Goal: Task Accomplishment & Management: Use online tool/utility

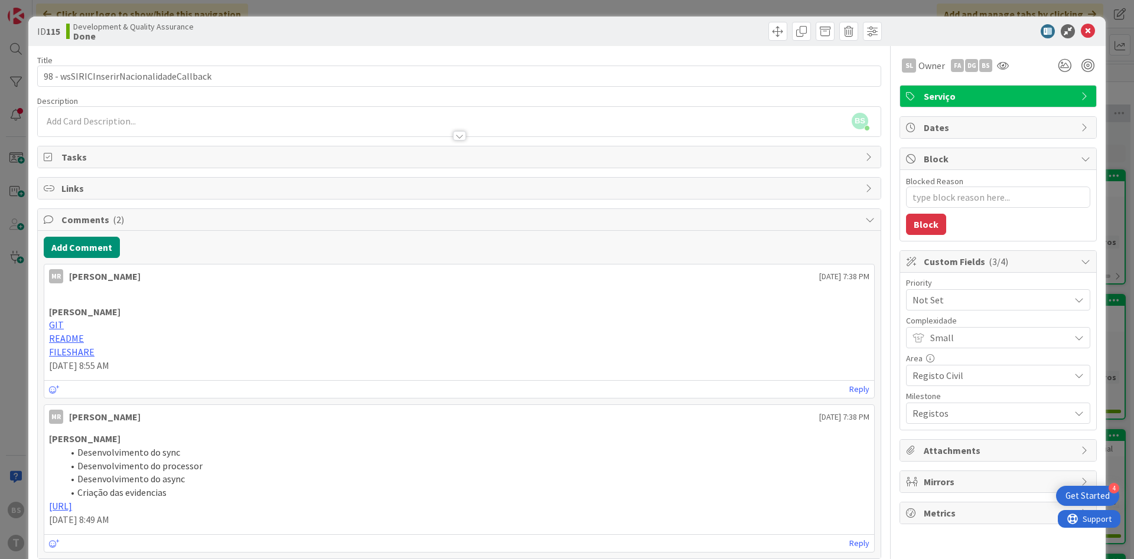
scroll to position [1689, 222]
click at [1088, 26] on icon at bounding box center [1088, 31] width 14 height 14
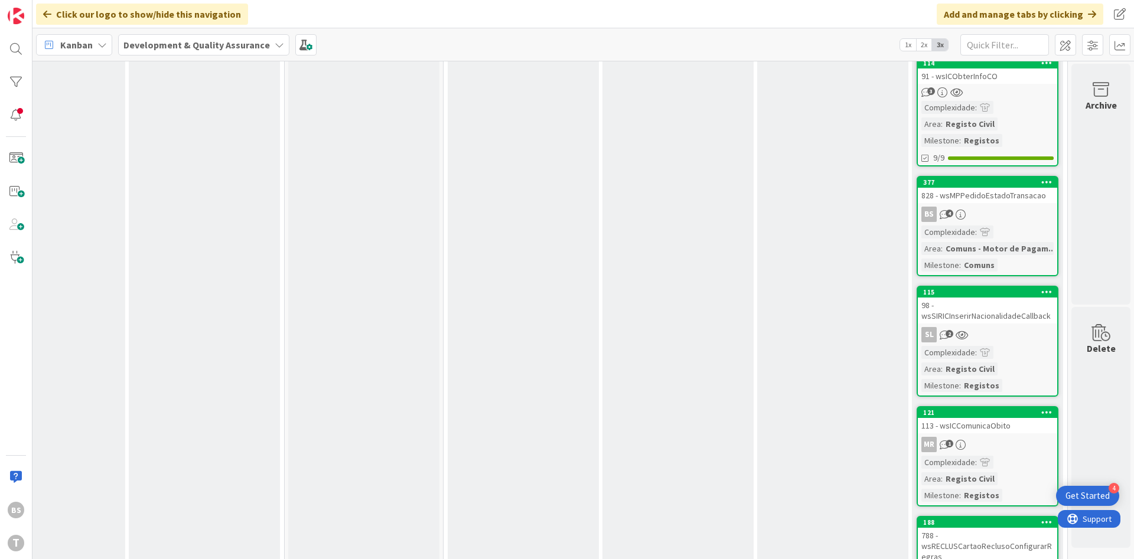
scroll to position [1830, 222]
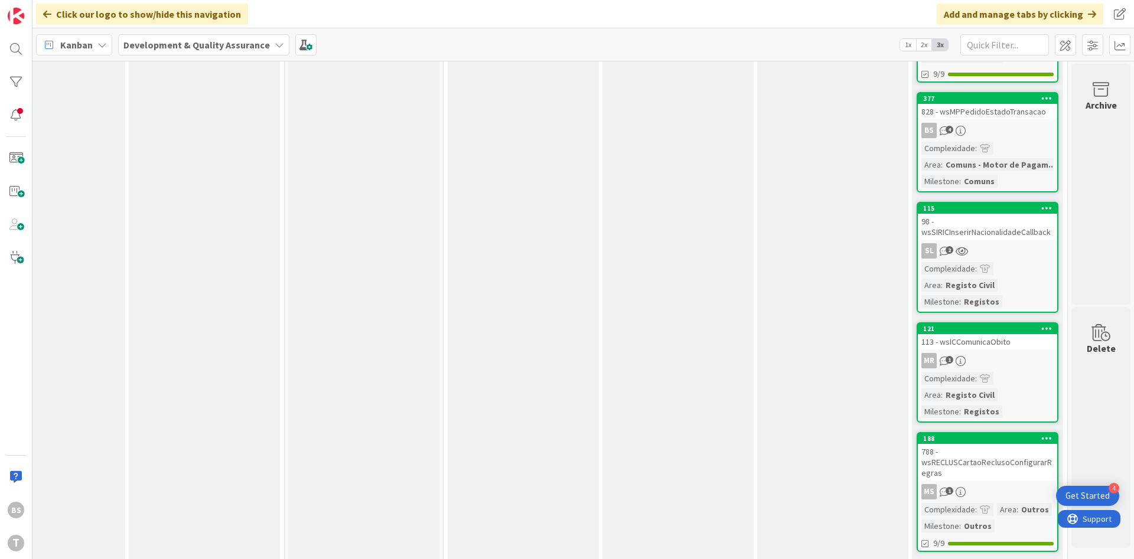
click at [999, 334] on div "113 - wsICComunicaObito" at bounding box center [987, 341] width 139 height 15
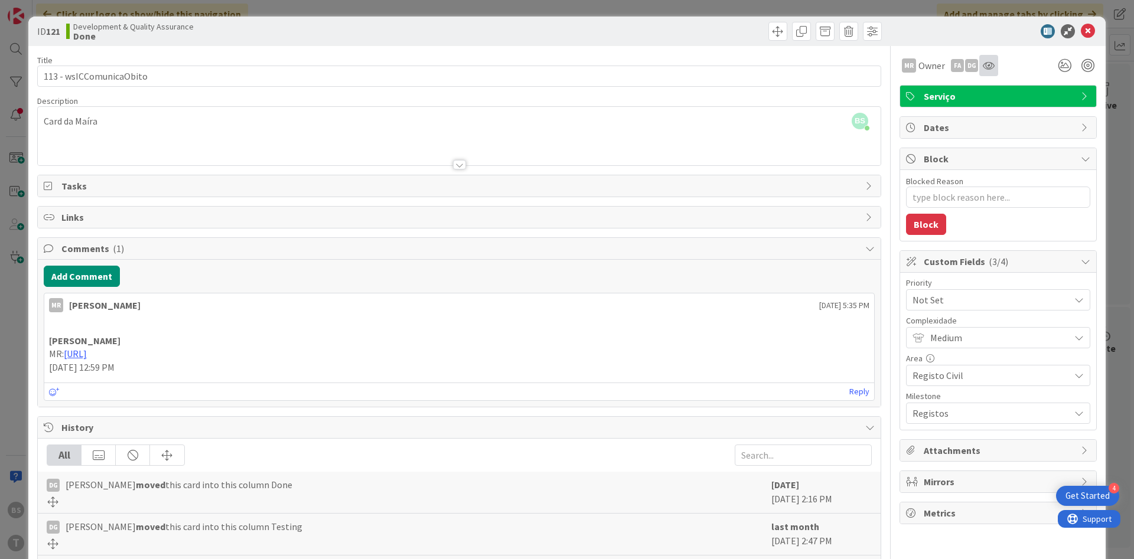
click at [998, 65] on div at bounding box center [988, 65] width 19 height 21
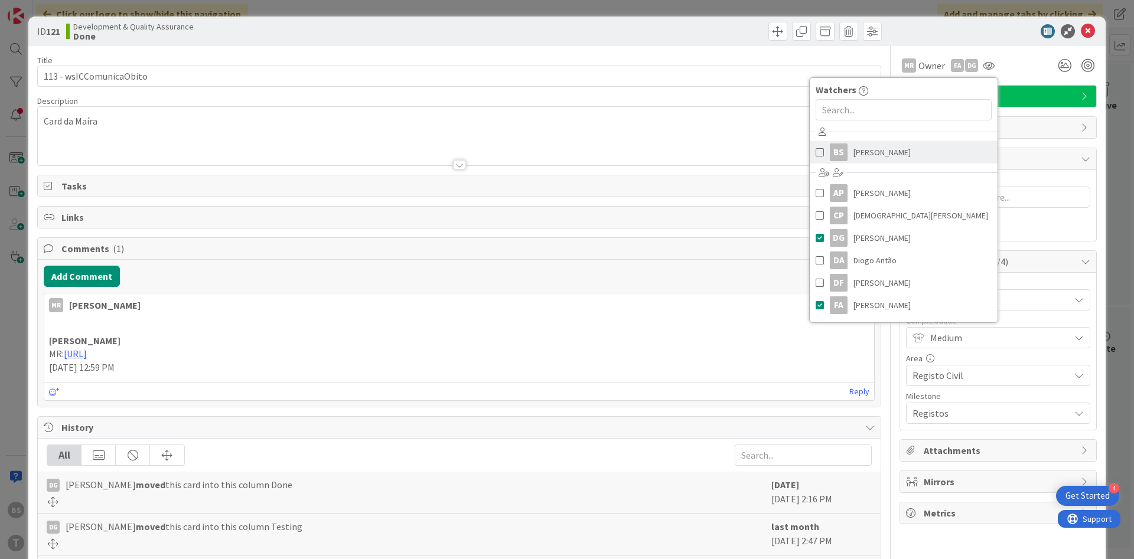
click at [875, 151] on span "[PERSON_NAME]" at bounding box center [882, 153] width 57 height 18
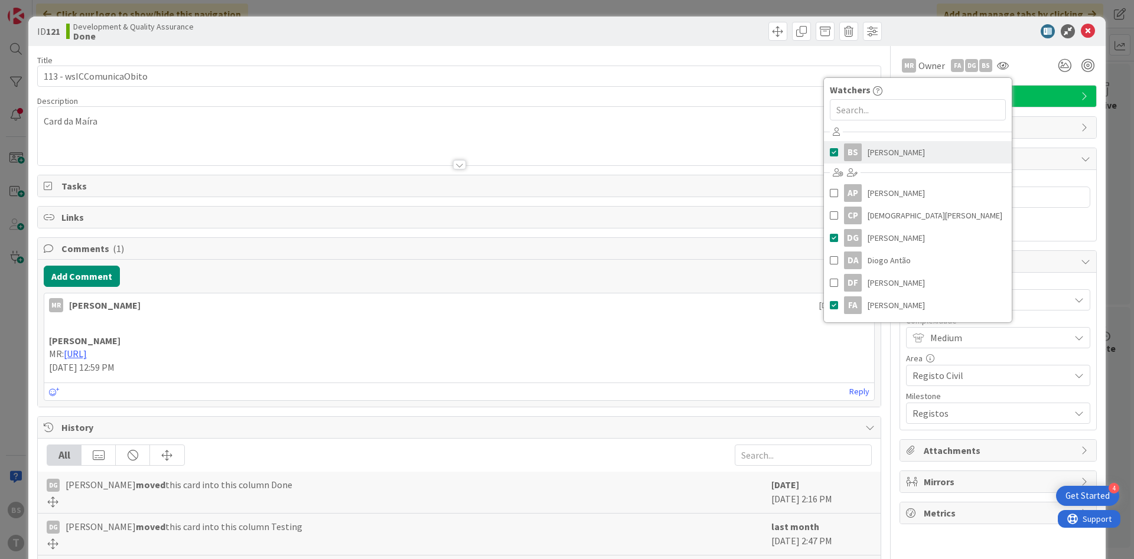
type textarea "x"
click at [563, 334] on p at bounding box center [459, 328] width 820 height 14
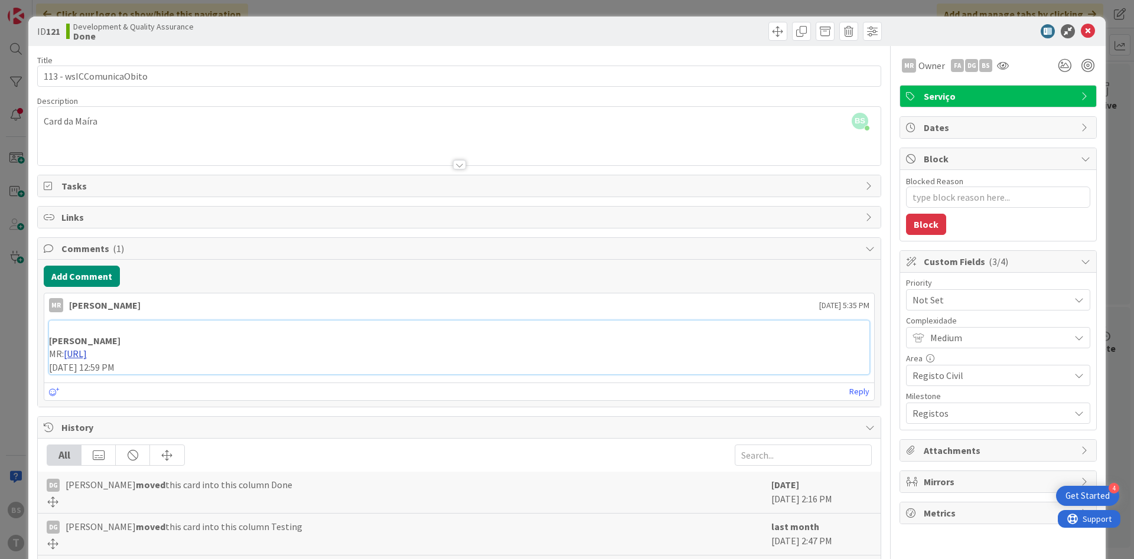
click at [87, 355] on link "[URL]" at bounding box center [75, 354] width 23 height 12
